Goal: Task Accomplishment & Management: Use online tool/utility

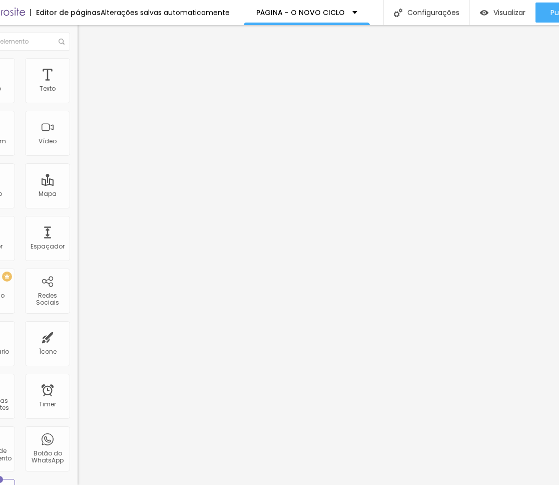
scroll to position [0, 82]
